Goal: Complete application form

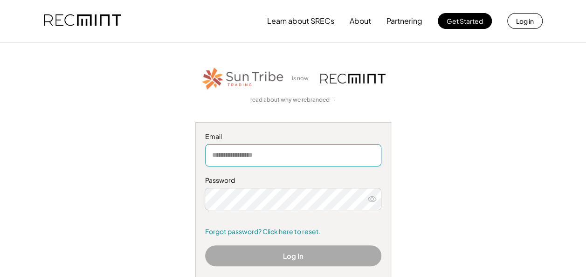
click at [234, 158] on input "email" at bounding box center [293, 155] width 176 height 22
click at [522, 19] on button "Log in" at bounding box center [524, 21] width 35 height 16
click at [231, 158] on input "email" at bounding box center [293, 155] width 176 height 22
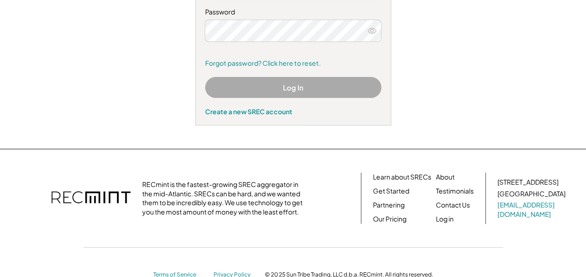
scroll to position [193, 0]
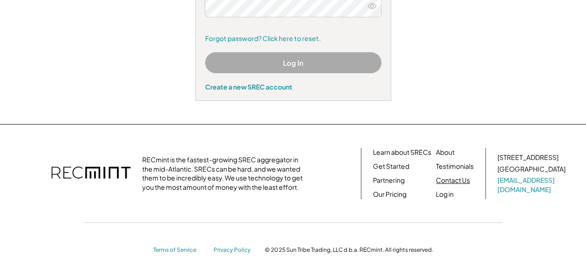
click at [449, 184] on link "Contact Us" at bounding box center [453, 180] width 34 height 9
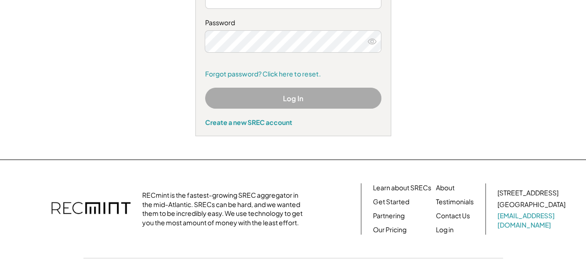
scroll to position [158, 0]
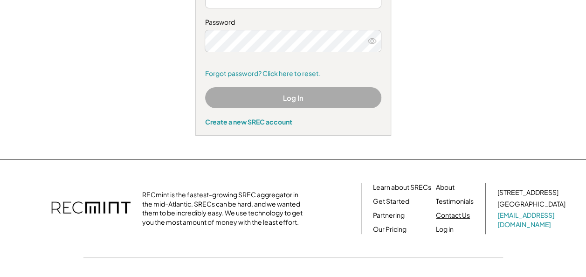
click at [467, 213] on link "Contact Us" at bounding box center [453, 215] width 34 height 9
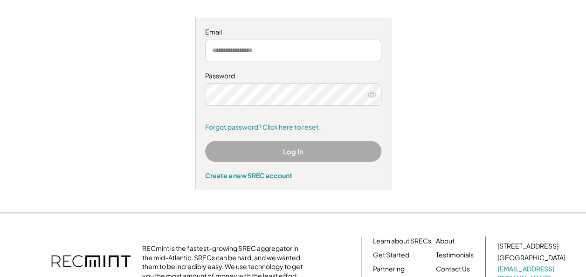
scroll to position [109, 0]
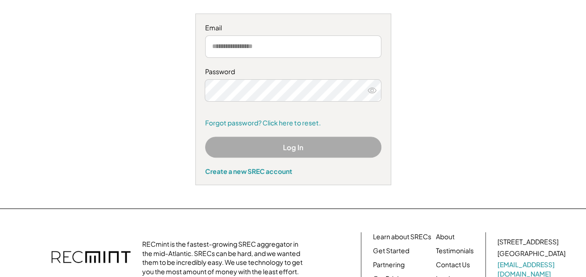
click at [249, 171] on div "Create a new SREC account" at bounding box center [293, 171] width 176 height 8
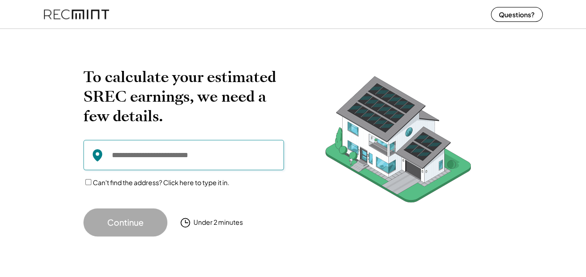
click at [142, 158] on input "input" at bounding box center [183, 155] width 200 height 30
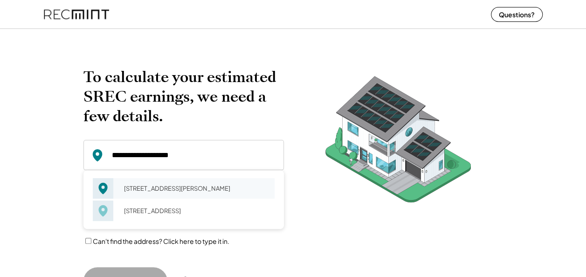
click at [133, 193] on div "1041 Breckinridge Ln Winchester, VA 22601" at bounding box center [196, 188] width 157 height 13
type input "**********"
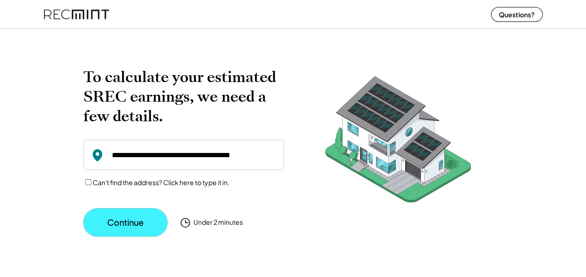
click at [123, 222] on button "Continue" at bounding box center [125, 222] width 84 height 28
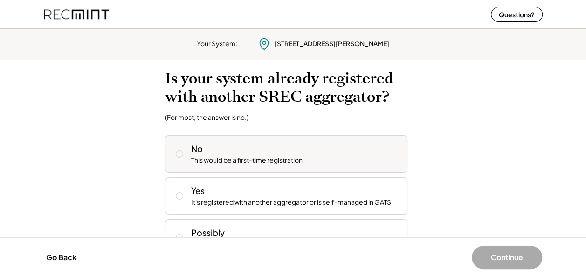
click at [175, 154] on icon at bounding box center [179, 153] width 9 height 9
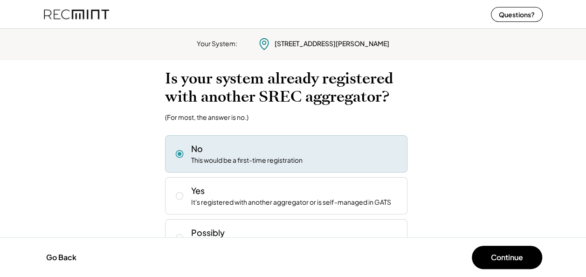
click at [507, 250] on button "Continue" at bounding box center [507, 257] width 70 height 23
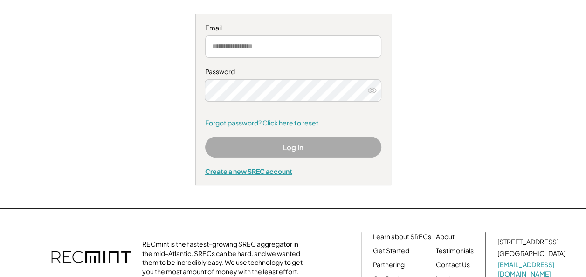
click at [226, 170] on div "Create a new SREC account" at bounding box center [293, 171] width 176 height 8
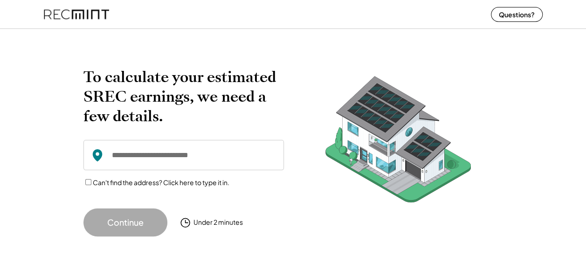
click at [151, 161] on input "input" at bounding box center [183, 155] width 200 height 30
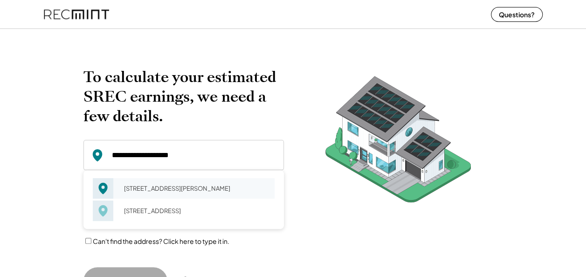
click at [141, 192] on div "[STREET_ADDRESS][PERSON_NAME]" at bounding box center [196, 188] width 157 height 13
type input "**********"
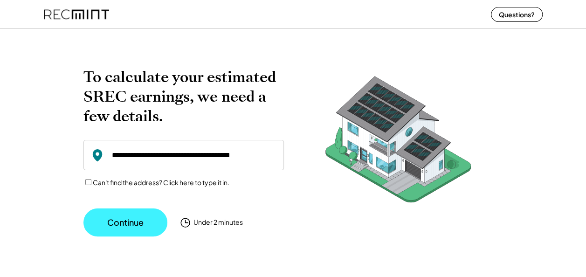
click at [130, 223] on button "Continue" at bounding box center [125, 222] width 84 height 28
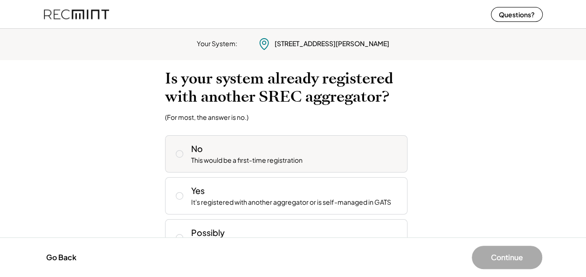
click at [176, 155] on icon at bounding box center [179, 153] width 9 height 9
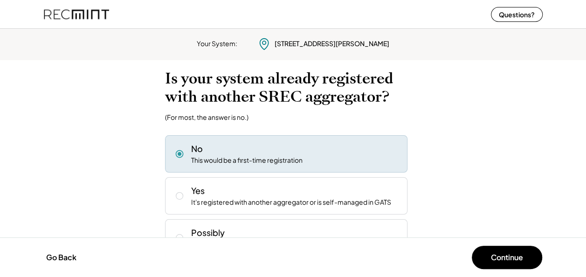
scroll to position [28, 0]
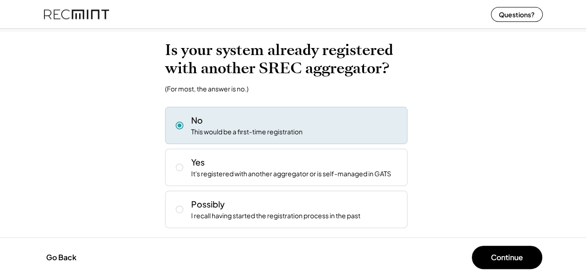
click at [504, 253] on button "Continue" at bounding box center [507, 257] width 70 height 23
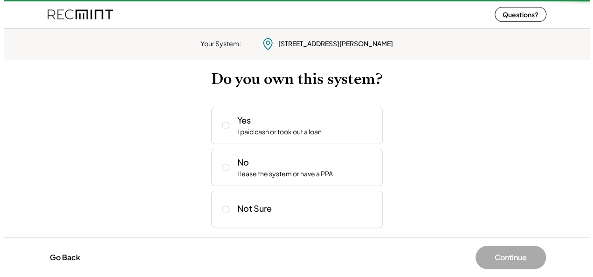
scroll to position [0, 0]
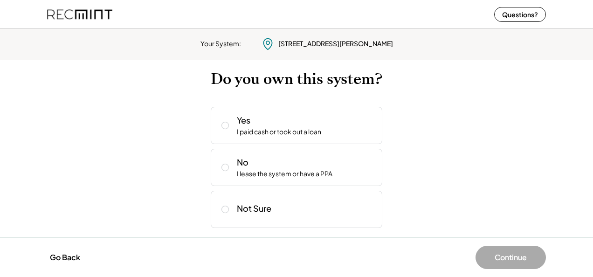
click at [213, 112] on div "Yes I paid cash or took out a loan" at bounding box center [297, 125] width 172 height 37
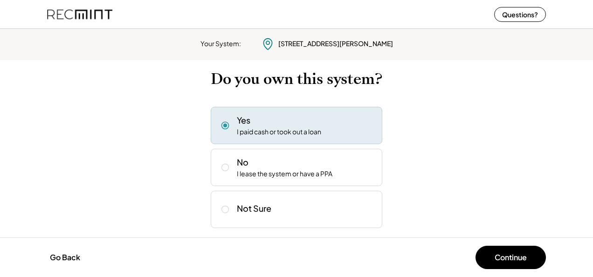
click at [501, 240] on div "Go Back Continue" at bounding box center [296, 257] width 593 height 40
click at [510, 256] on button "Continue" at bounding box center [510, 257] width 70 height 23
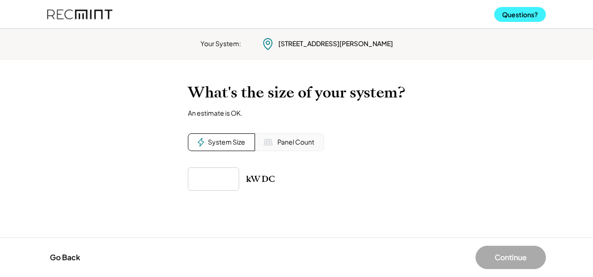
click at [515, 9] on button "Questions?" at bounding box center [520, 14] width 52 height 15
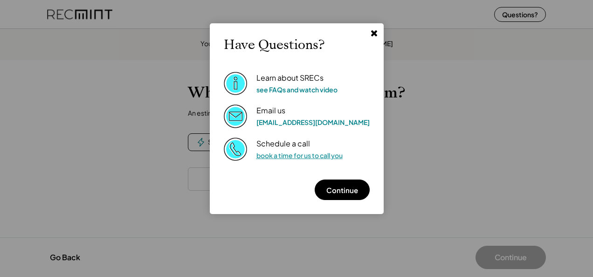
click at [294, 155] on link "book a time for us to call you" at bounding box center [299, 155] width 86 height 8
